Goal: Task Accomplishment & Management: Use online tool/utility

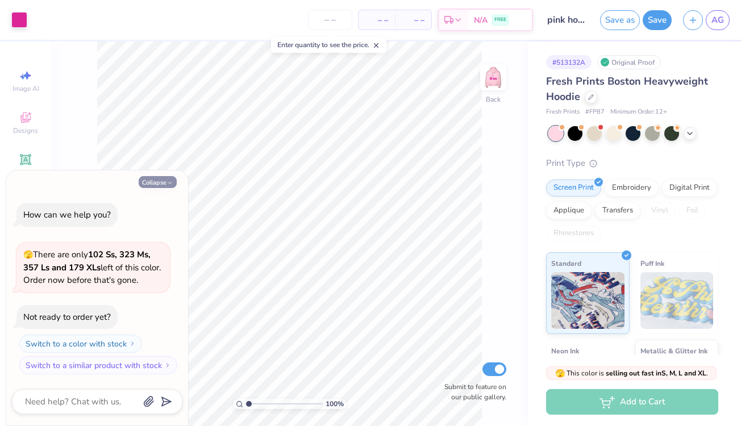
click at [154, 186] on button "Collapse" at bounding box center [158, 182] width 38 height 12
type textarea "x"
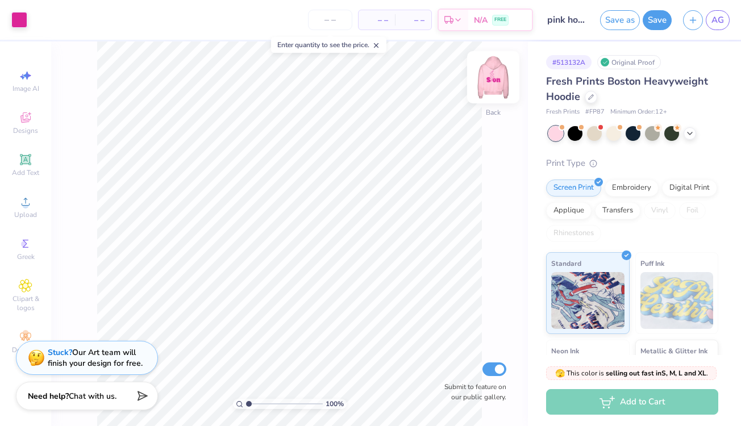
click at [491, 82] on img at bounding box center [492, 77] width 45 height 45
click at [712, 21] on span "AG" at bounding box center [717, 20] width 12 height 13
